Goal: Transaction & Acquisition: Purchase product/service

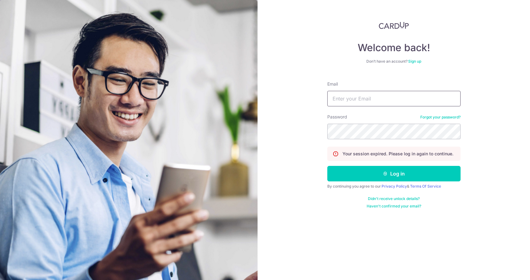
click at [341, 98] on input "Email" at bounding box center [393, 98] width 133 height 15
type input "[EMAIL_ADDRESS][DOMAIN_NAME]"
click at [327, 166] on button "Log in" at bounding box center [393, 173] width 133 height 15
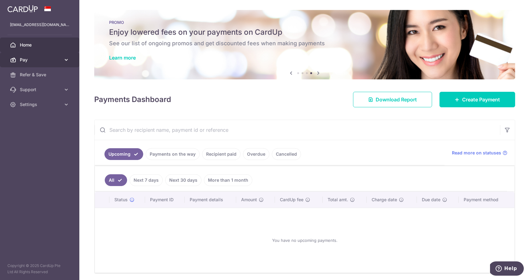
click at [67, 60] on icon at bounding box center [66, 60] width 6 height 6
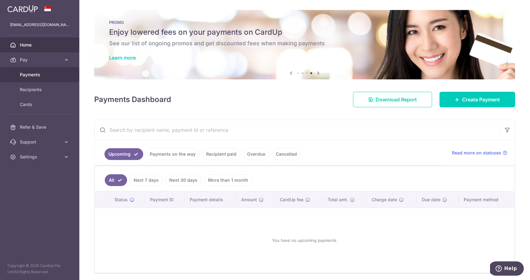
click at [31, 77] on span "Payments" at bounding box center [40, 75] width 41 height 6
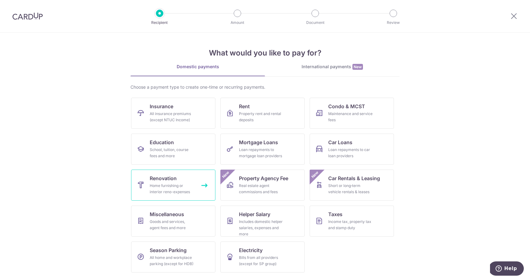
click at [163, 190] on div "Home furnishing or interior reno-expenses" at bounding box center [172, 188] width 45 height 12
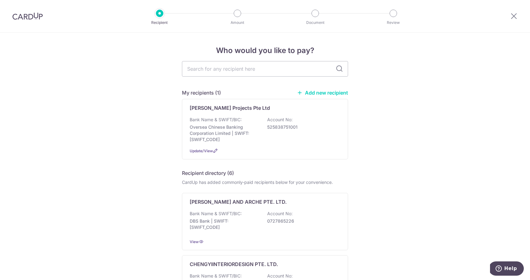
click at [318, 93] on link "Add new recipient" at bounding box center [322, 92] width 51 height 6
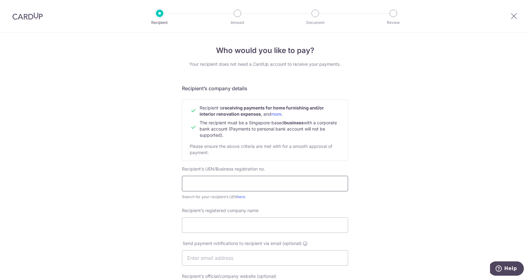
click at [297, 181] on input "text" at bounding box center [265, 183] width 166 height 15
click at [229, 179] on input "text" at bounding box center [265, 183] width 166 height 15
paste input "ARC LIGHTHOUSE PTE LTD"
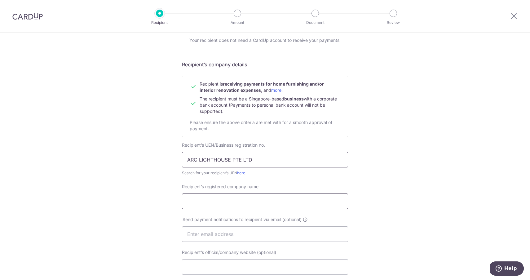
type input "ARC LIGHTHOUSE PTE LTD"
click at [225, 200] on input "Recipient’s registered company name" at bounding box center [265, 200] width 166 height 15
drag, startPoint x: 263, startPoint y: 161, endPoint x: 183, endPoint y: 161, distance: 79.6
click at [183, 161] on input "ARC LIGHTHOUSE PTE LTD" at bounding box center [265, 159] width 166 height 15
click at [210, 201] on input "Recipient’s registered company name" at bounding box center [265, 200] width 166 height 15
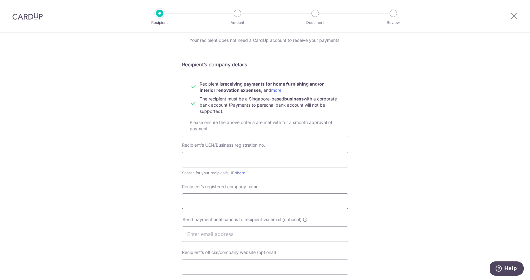
paste input "ARC LIGHTHOUSE PTE LTD"
type input "ARC LIGHTHOUSE PTE LTD"
click at [254, 158] on input "text" at bounding box center [265, 159] width 166 height 15
paste input "201300610N"
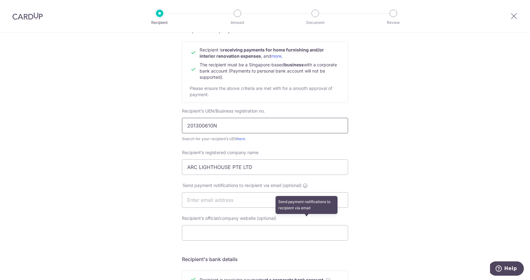
scroll to position [70, 0]
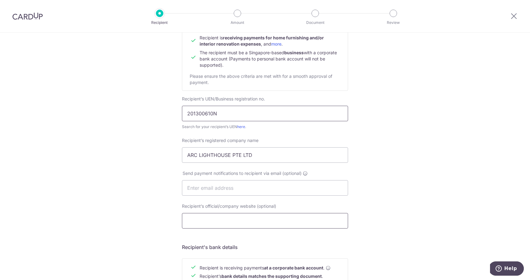
type input "201300610N"
click at [226, 214] on input "Recipient’s official/company website (optional)" at bounding box center [265, 220] width 166 height 15
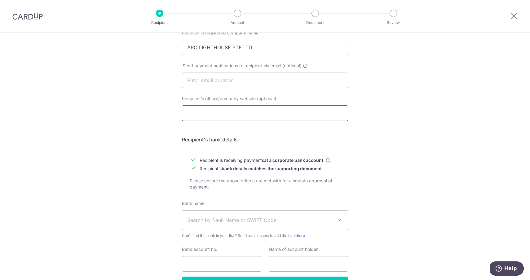
scroll to position [190, 0]
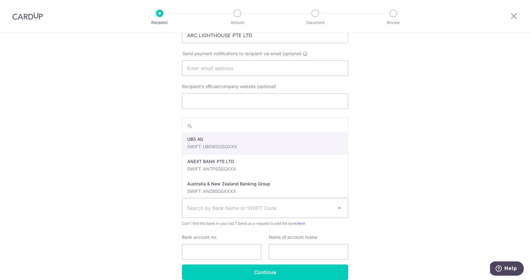
click at [275, 208] on span "Search by Bank Name or SWIFT Code" at bounding box center [260, 207] width 146 height 7
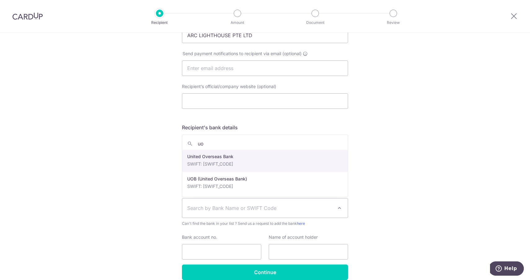
type input "uo"
select select "23668"
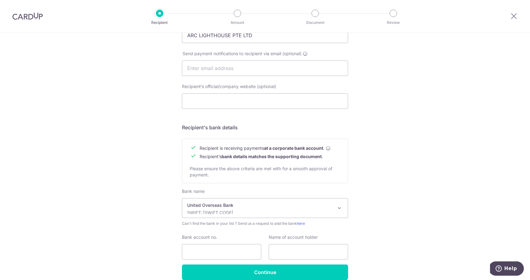
click at [338, 211] on span at bounding box center [338, 207] width 7 height 7
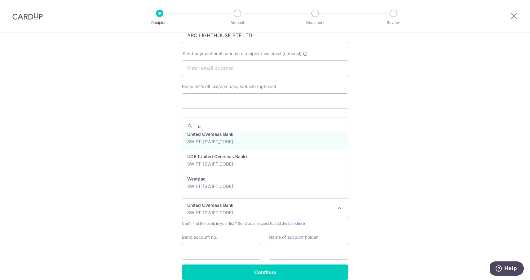
scroll to position [0, 0]
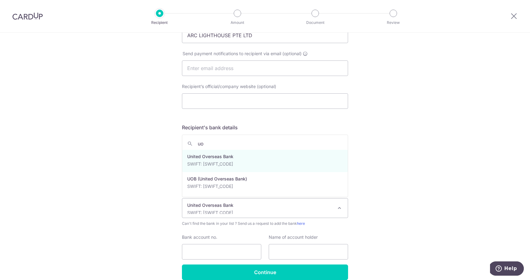
type input "uo"
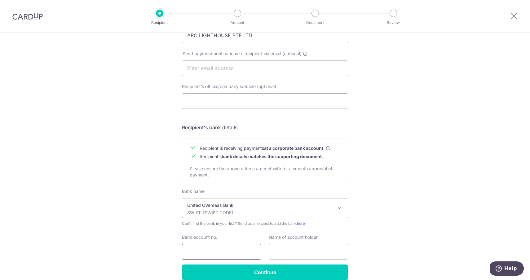
click at [217, 245] on input "Bank account no." at bounding box center [221, 251] width 79 height 15
paste input "379-303-589-4"
type input "379-303-589-4"
click at [298, 250] on input "text" at bounding box center [307, 251] width 79 height 15
paste input "ARC LIGHTHOUSE PTE LTD"
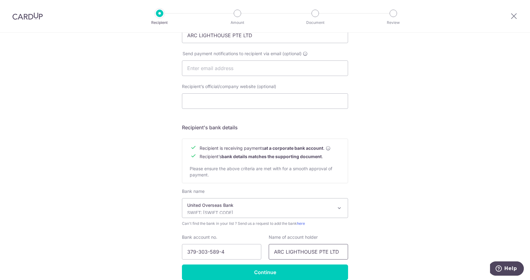
scroll to position [219, 0]
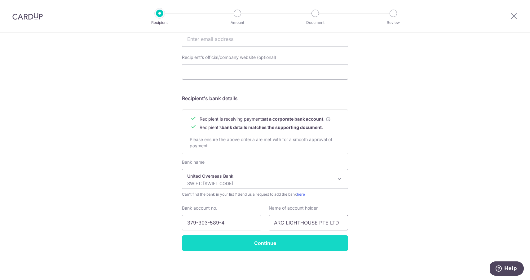
type input "ARC LIGHTHOUSE PTE LTD"
click at [286, 246] on input "Continue" at bounding box center [265, 242] width 166 height 15
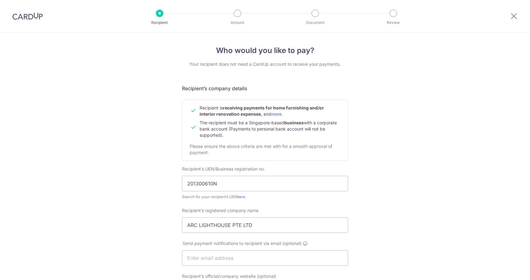
scroll to position [234, 0]
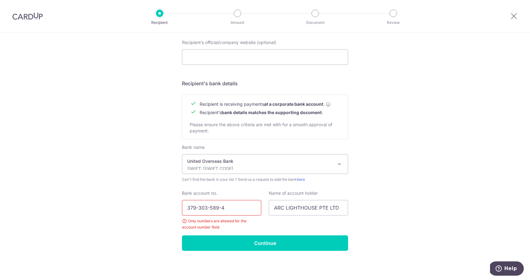
click at [221, 210] on input "379-303-589-4" at bounding box center [221, 207] width 79 height 15
click at [211, 206] on input "379-303-5894" at bounding box center [221, 207] width 79 height 15
click at [198, 205] on input "379-3035894" at bounding box center [221, 207] width 79 height 15
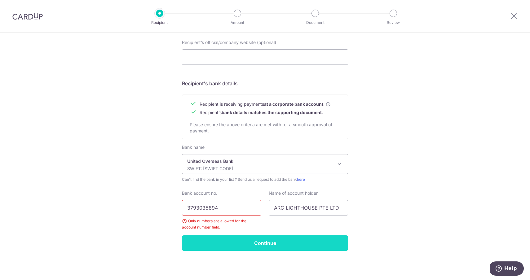
type input "3793035894"
click at [237, 237] on input "Continue" at bounding box center [265, 242] width 166 height 15
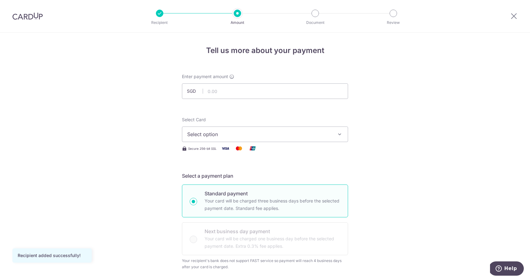
scroll to position [24, 0]
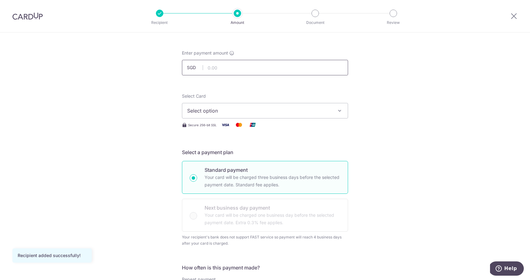
click at [253, 70] on input "text" at bounding box center [265, 67] width 166 height 15
type input "1,900.00"
click at [262, 112] on span "Select option" at bounding box center [259, 110] width 144 height 7
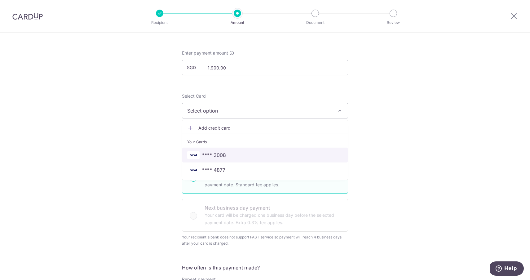
click at [213, 155] on span "**** 2008" at bounding box center [214, 154] width 24 height 7
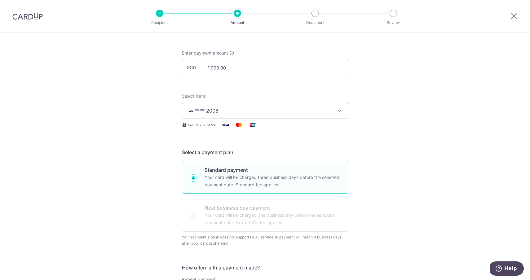
click at [290, 113] on span "**** 2008" at bounding box center [259, 110] width 144 height 7
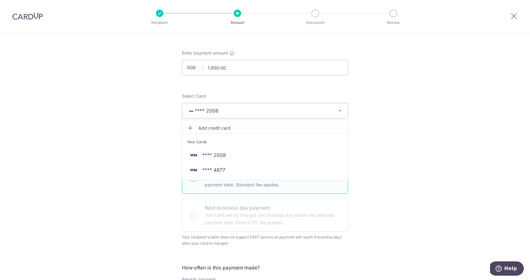
click at [262, 125] on span "Add credit card" at bounding box center [270, 128] width 144 height 6
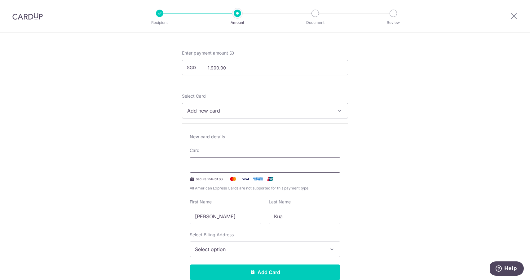
click at [253, 169] on div at bounding box center [265, 164] width 150 height 15
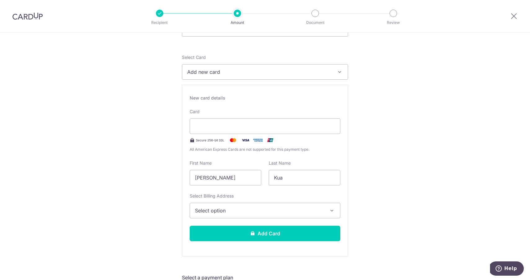
scroll to position [70, 0]
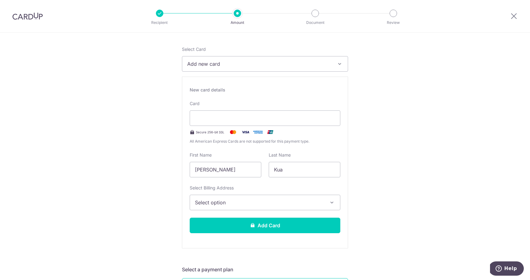
click at [275, 203] on span "Select option" at bounding box center [259, 201] width 129 height 7
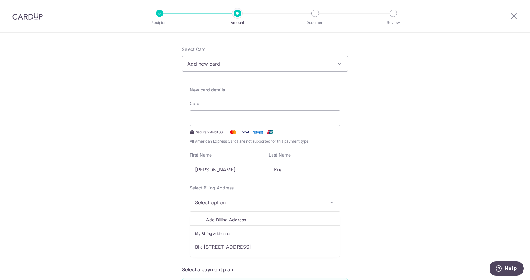
click at [230, 218] on span "Add Billing Address" at bounding box center [270, 219] width 129 height 6
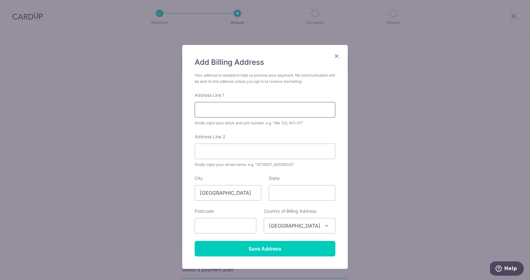
click at [224, 108] on input "Address Line 1" at bounding box center [264, 109] width 141 height 15
click at [210, 109] on input "Blkk 443B Fernvale Road" at bounding box center [264, 109] width 141 height 15
click at [265, 113] on input "Blk 443B Fernvale Road" at bounding box center [264, 109] width 141 height 15
click at [242, 155] on input "Address Line 2" at bounding box center [264, 150] width 141 height 15
click at [277, 113] on input "Blk 443B Fernvale Road" at bounding box center [264, 109] width 141 height 15
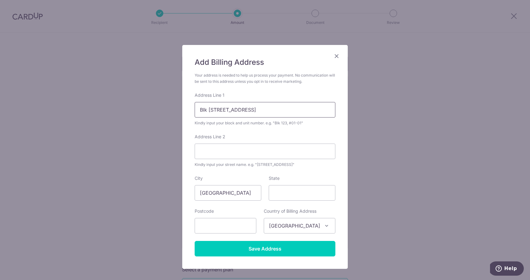
drag, startPoint x: 256, startPoint y: 109, endPoint x: 224, endPoint y: 109, distance: 32.5
click at [224, 109] on input "Blk 443B Fernvale Road" at bounding box center [264, 109] width 141 height 15
type input "Blk 443B"
click at [230, 153] on input "Address Line 2" at bounding box center [264, 150] width 141 height 15
paste input "Fernvale Road"
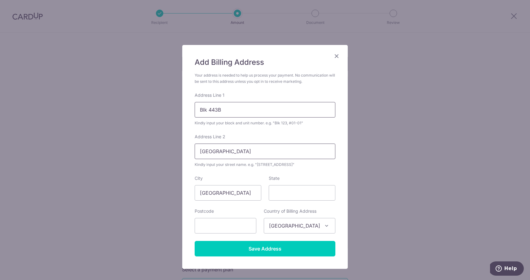
type input "Fernvale Road"
click at [242, 116] on input "Blk 443B" at bounding box center [264, 109] width 141 height 15
type input "Blk 443B #22-369"
click at [285, 187] on input "State" at bounding box center [301, 192] width 67 height 15
type input "792443"
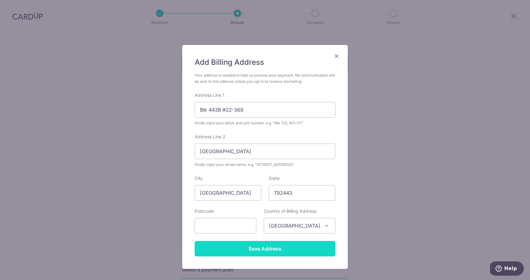
click at [267, 250] on input "Save Address" at bounding box center [264, 248] width 141 height 15
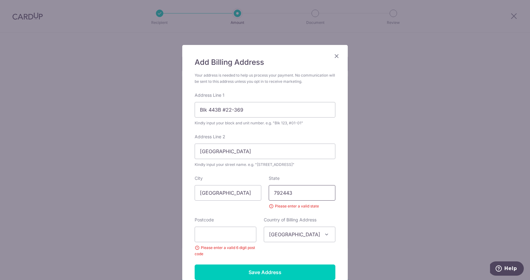
click at [298, 193] on input "792443" at bounding box center [301, 192] width 67 height 15
drag, startPoint x: 303, startPoint y: 190, endPoint x: 267, endPoint y: 190, distance: 35.9
click at [267, 190] on div "State 792443 Please enter a valid state" at bounding box center [302, 192] width 74 height 34
click at [239, 234] on input "text" at bounding box center [225, 233] width 62 height 15
paste input "792443"
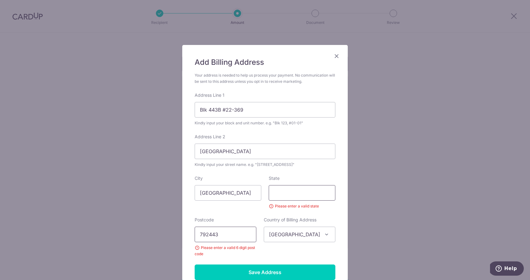
type input "792443"
click at [282, 192] on input "State" at bounding box center [301, 192] width 67 height 15
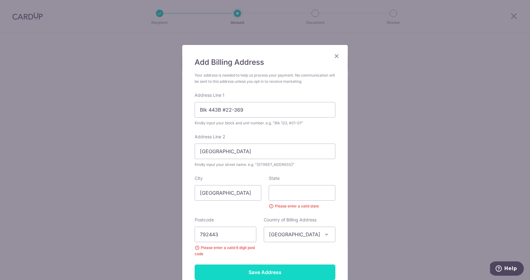
click at [265, 270] on input "Save Address" at bounding box center [264, 271] width 141 height 15
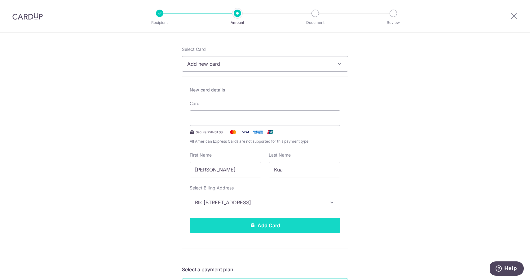
click at [259, 228] on button "Add Card" at bounding box center [265, 224] width 150 height 15
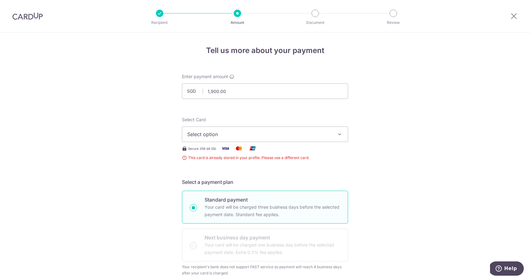
click at [291, 131] on span "Select option" at bounding box center [259, 133] width 144 height 7
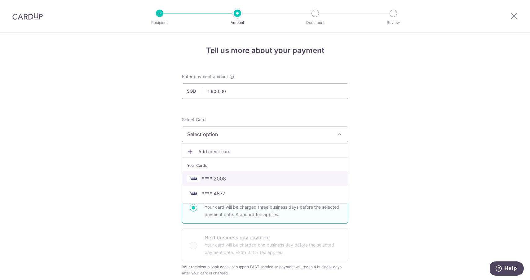
click at [229, 181] on span "**** 2008" at bounding box center [264, 178] width 155 height 7
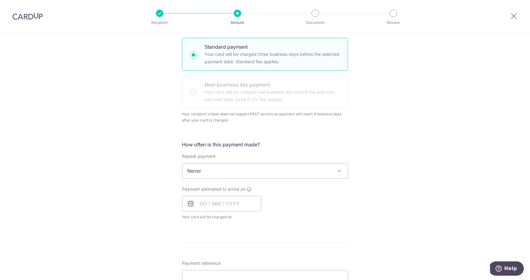
scroll to position [180, 0]
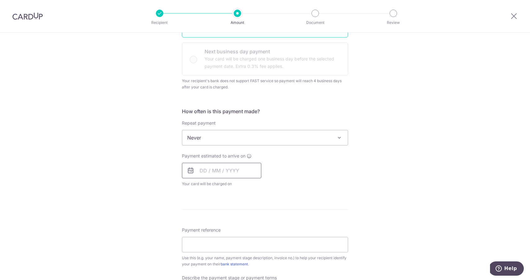
click at [234, 169] on input "text" at bounding box center [221, 170] width 79 height 15
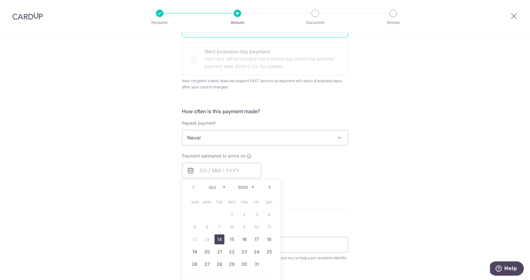
click at [217, 239] on link "14" at bounding box center [219, 239] width 10 height 10
type input "14/10/2025"
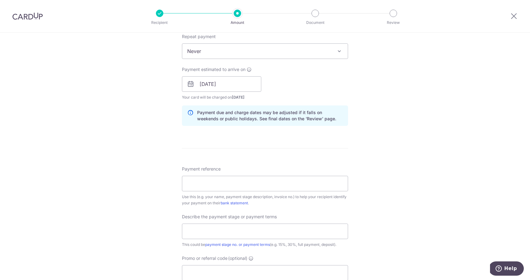
scroll to position [277, 0]
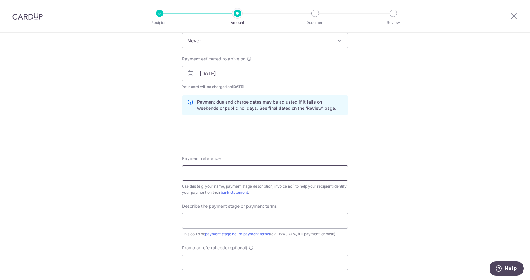
click at [250, 170] on input "Payment reference" at bounding box center [265, 172] width 166 height 15
type input "443B [PERSON_NAME]"
click at [374, 169] on div "Tell us more about your payment Enter payment amount SGD 1,900.00 1900.00 This …" at bounding box center [265, 77] width 530 height 642
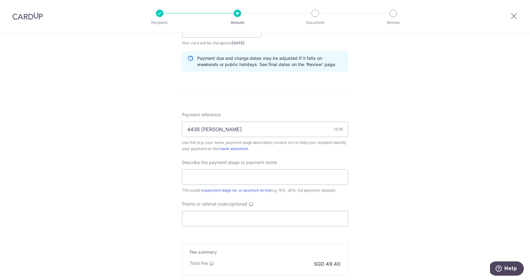
scroll to position [329, 0]
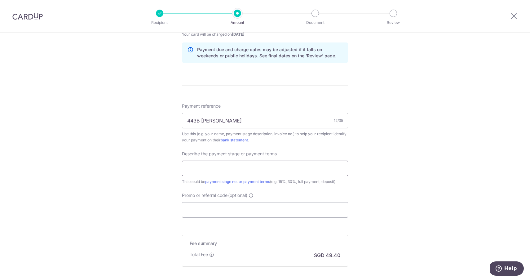
click at [279, 173] on input "text" at bounding box center [265, 167] width 166 height 15
type input "full payment"
click at [370, 171] on div "Tell us more about your payment Enter payment amount SGD 1,900.00 1900.00 This …" at bounding box center [265, 25] width 530 height 642
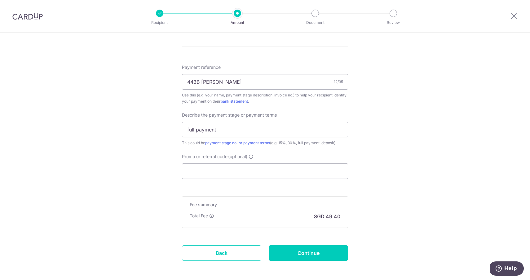
scroll to position [395, 0]
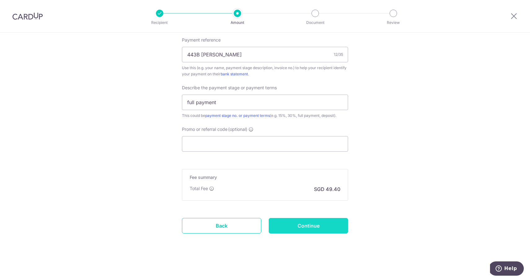
click at [319, 226] on input "Continue" at bounding box center [307, 225] width 79 height 15
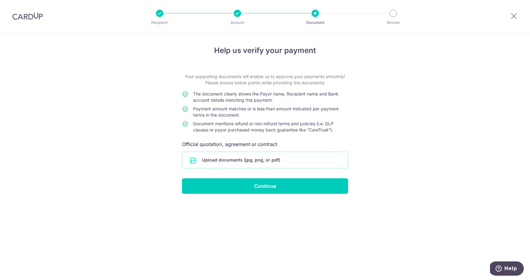
click at [297, 156] on input "file" at bounding box center [264, 160] width 165 height 16
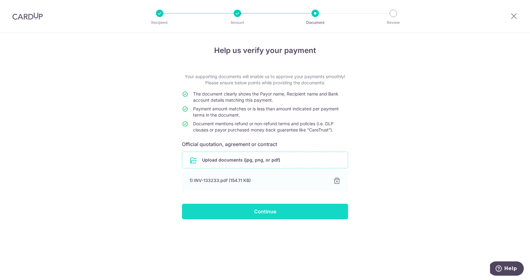
click at [291, 211] on input "Continue" at bounding box center [265, 210] width 166 height 15
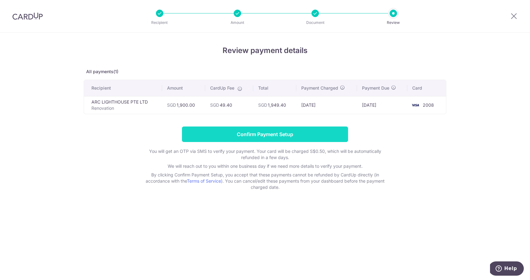
click at [281, 137] on input "Confirm Payment Setup" at bounding box center [265, 133] width 166 height 15
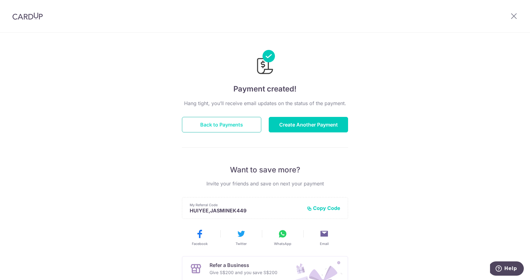
click at [210, 127] on button "Back to Payments" at bounding box center [221, 124] width 79 height 15
